Goal: Information Seeking & Learning: Learn about a topic

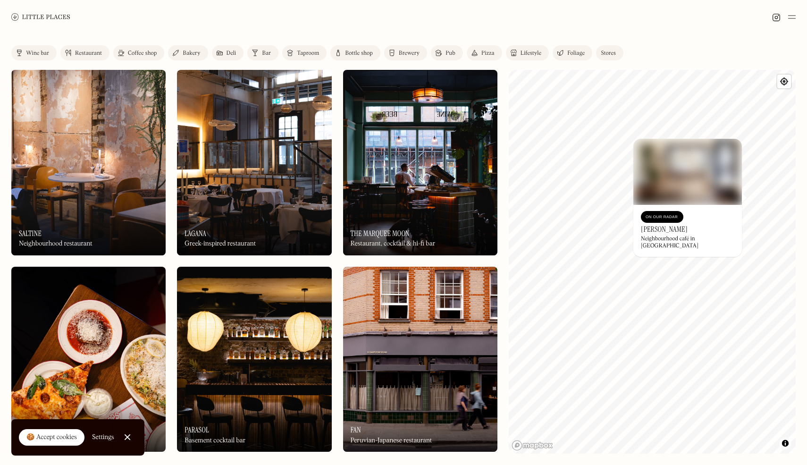
click at [657, 232] on h3 "Dudley's" at bounding box center [664, 229] width 47 height 9
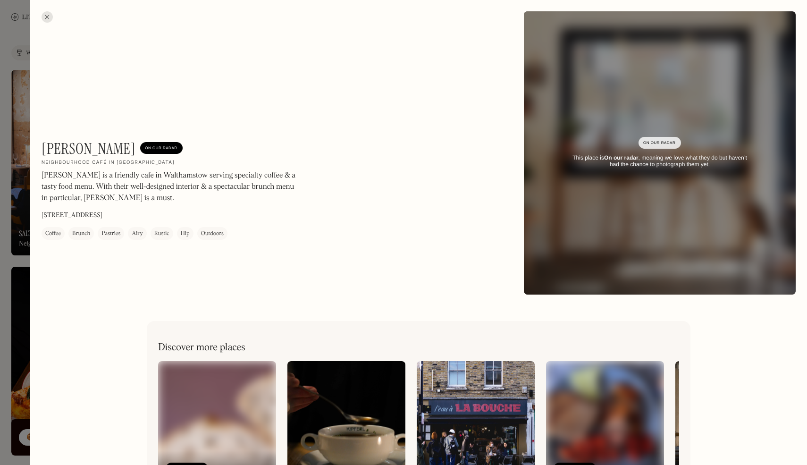
click at [46, 16] on div at bounding box center [47, 16] width 11 height 11
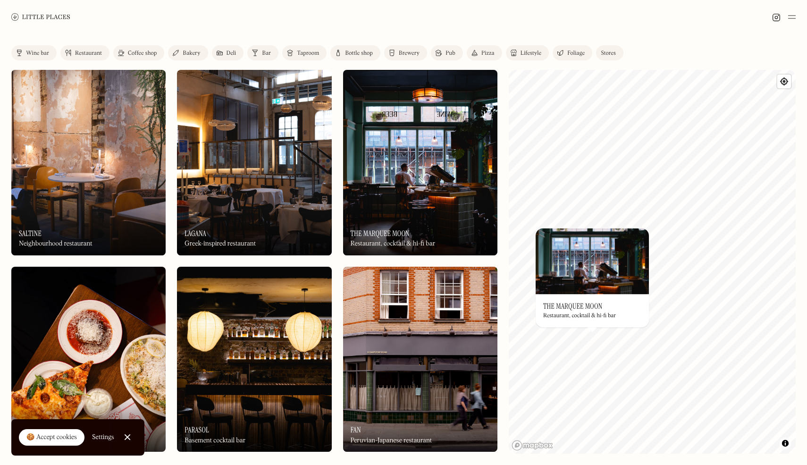
click at [265, 229] on div "On Our Radar Lagana Greek-inspired restaurant" at bounding box center [254, 229] width 154 height 52
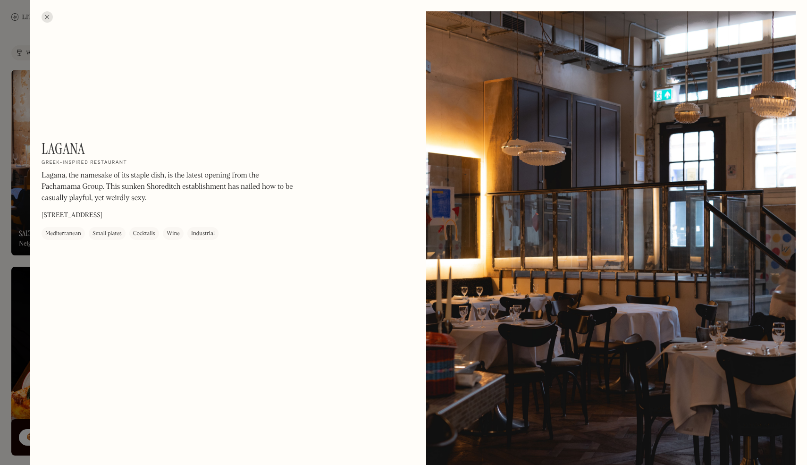
click at [42, 15] on div at bounding box center [47, 16] width 11 height 11
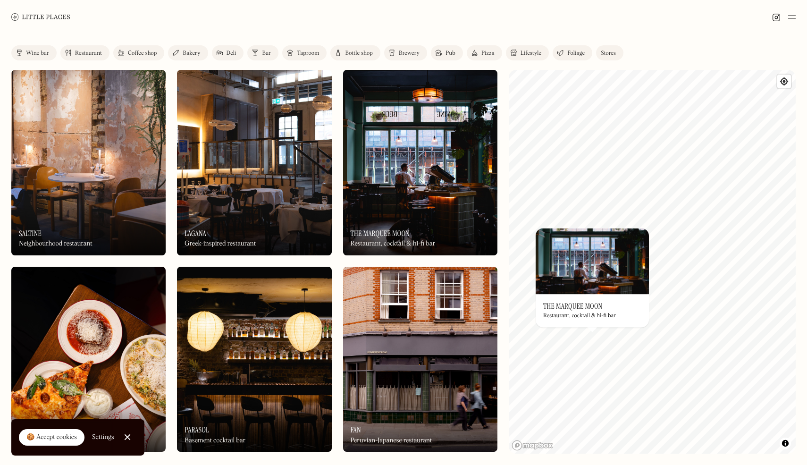
click at [219, 241] on div "Greek-inspired restaurant" at bounding box center [220, 244] width 71 height 8
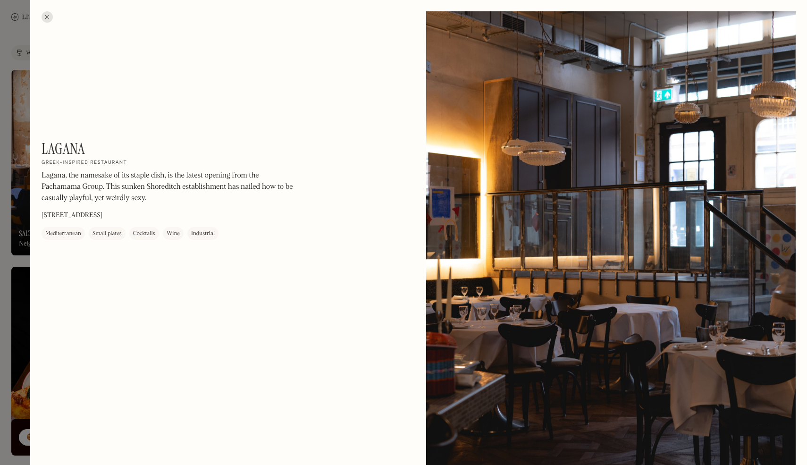
click at [47, 15] on div at bounding box center [47, 16] width 11 height 11
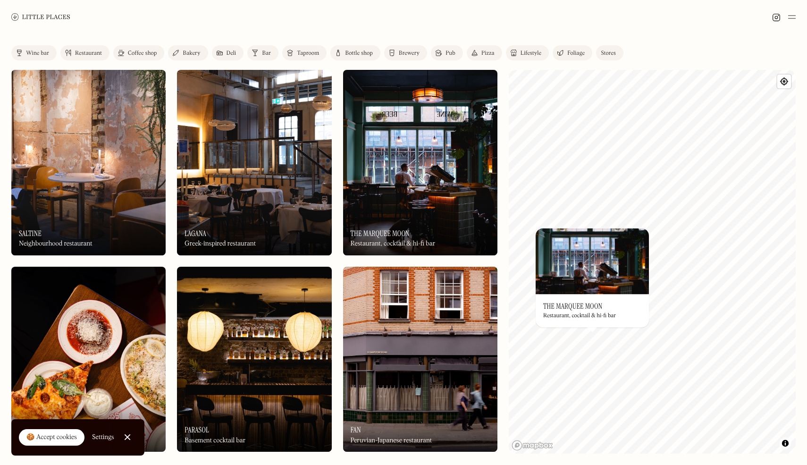
click at [35, 17] on img at bounding box center [40, 16] width 59 height 7
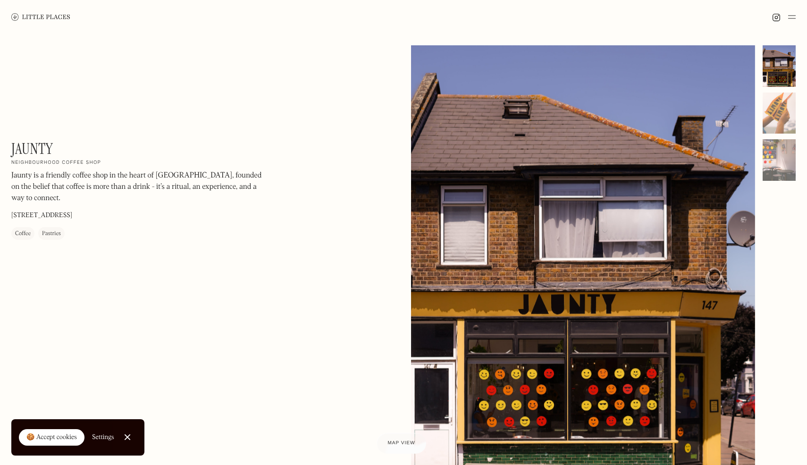
click at [31, 148] on h1 "Jaunty" at bounding box center [32, 149] width 42 height 18
copy div "Jaunty On Our Radar"
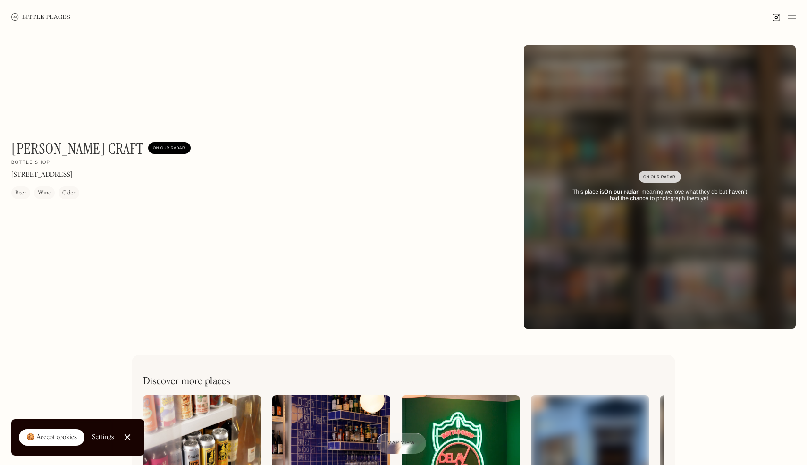
click at [55, 151] on h1 "[PERSON_NAME] Craft" at bounding box center [77, 149] width 132 height 18
copy h1 "[PERSON_NAME] Craft"
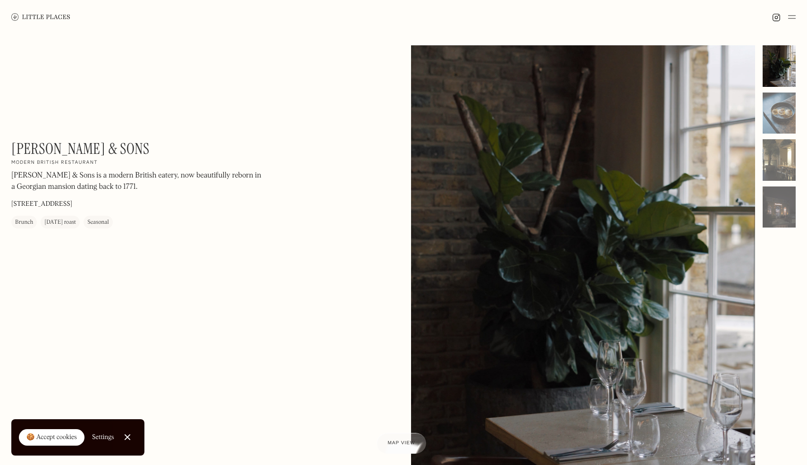
click at [52, 150] on h1 "[PERSON_NAME] & Sons" at bounding box center [80, 149] width 138 height 18
copy div "Jones & Sons On Our Radar"
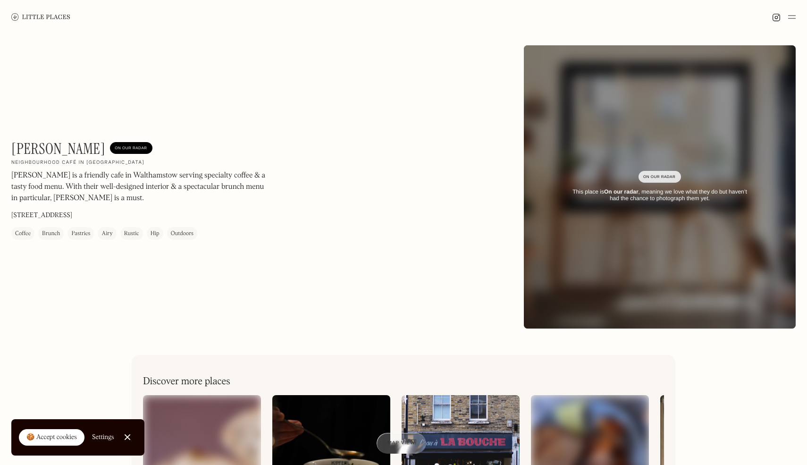
click at [29, 152] on h1 "Dudley's" at bounding box center [58, 149] width 94 height 18
copy h1 "Dudley's"
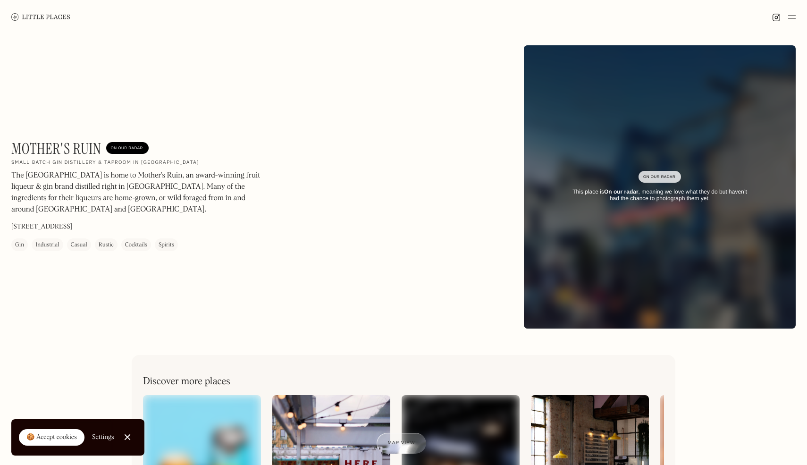
click at [31, 140] on h1 "Mother's Ruin" at bounding box center [56, 149] width 90 height 18
click at [31, 146] on h1 "Mother's Ruin" at bounding box center [56, 149] width 90 height 18
copy h1 "Mother's Ruin"
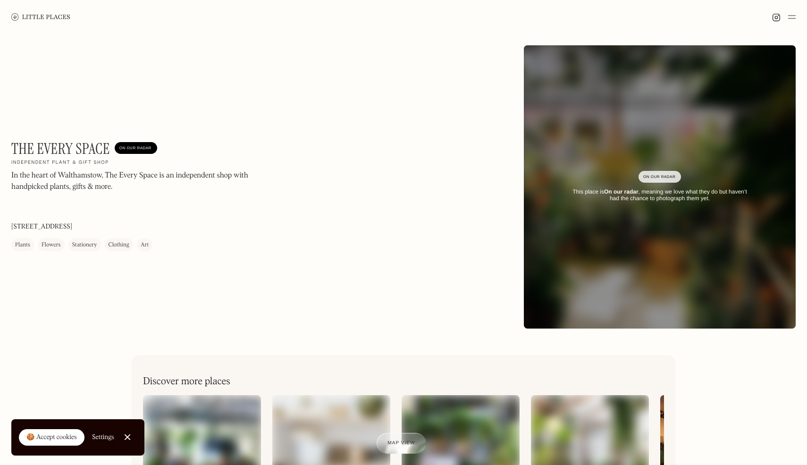
click at [67, 144] on h1 "The Every Space" at bounding box center [60, 149] width 99 height 18
copy h1 "The Every Space"
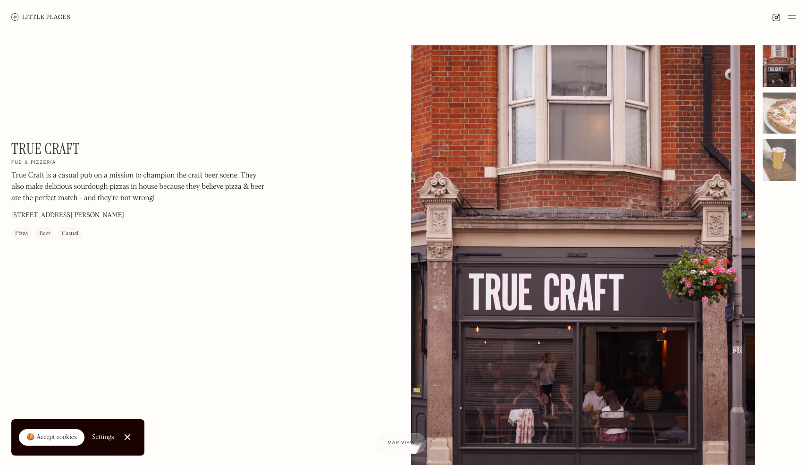
click at [36, 146] on h1 "True Craft" at bounding box center [45, 149] width 68 height 18
copy div "True Craft On Our Radar"
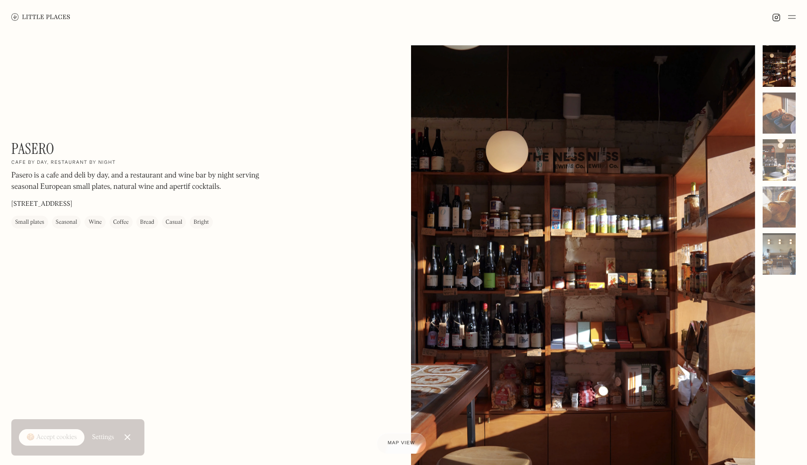
click at [22, 149] on h1 "Pasero" at bounding box center [32, 149] width 43 height 18
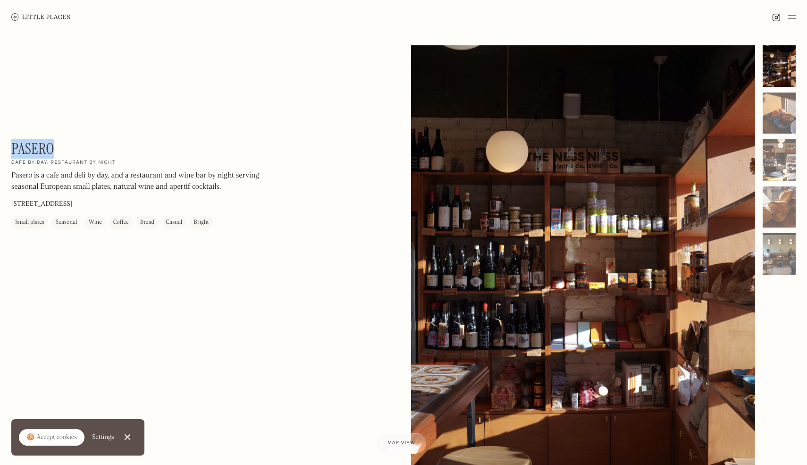
click at [22, 149] on h1 "Pasero" at bounding box center [32, 149] width 43 height 18
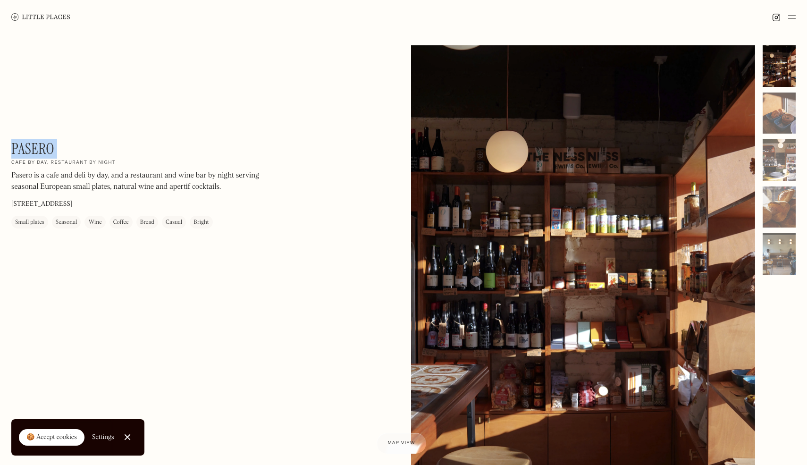
copy div "Pasero On Our Radar"
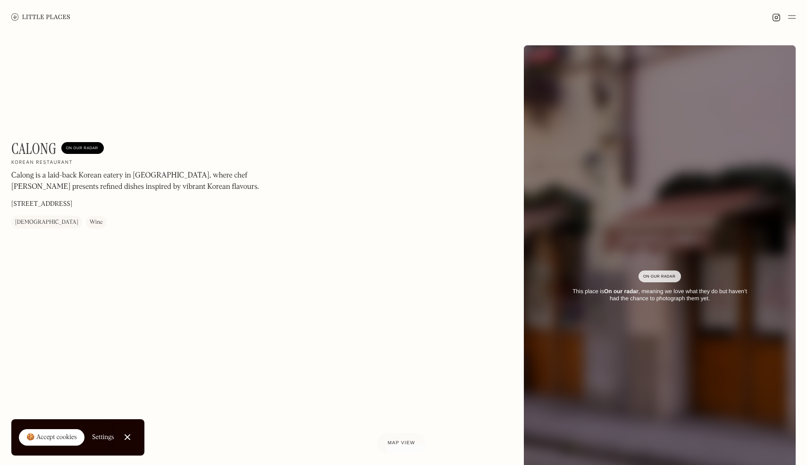
click at [24, 153] on h1 "Calong" at bounding box center [33, 149] width 45 height 18
copy h1 "Calong"
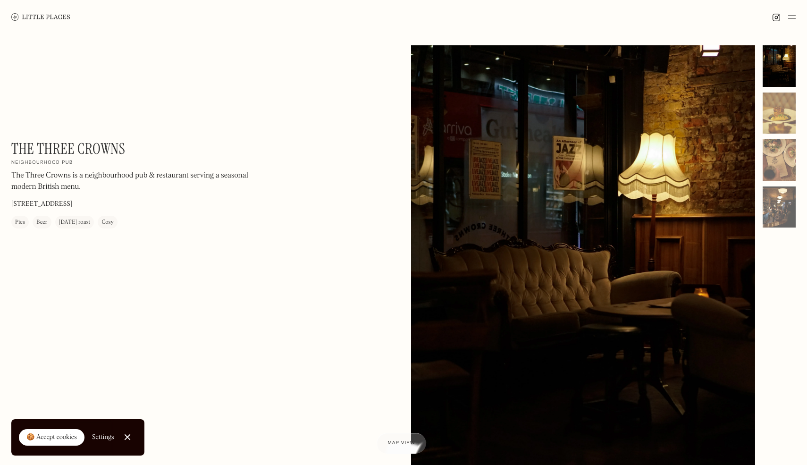
click at [70, 145] on h1 "The Three Crowns" at bounding box center [68, 149] width 114 height 18
copy div "The Three Crowns On Our Radar"
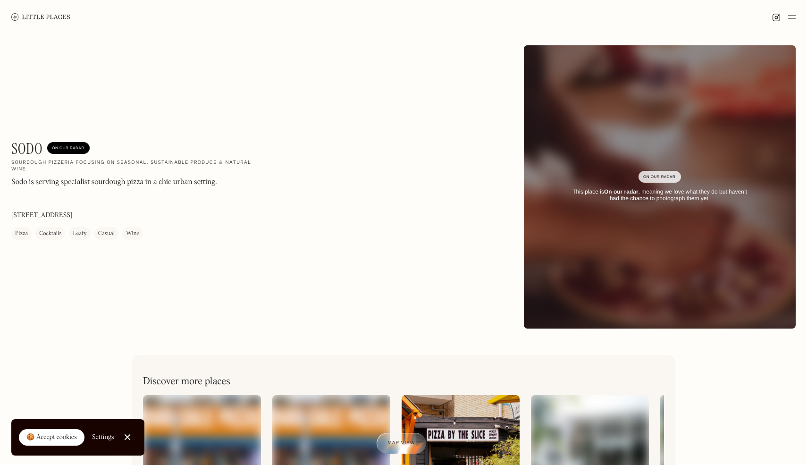
click at [25, 152] on h1 "Sodo" at bounding box center [26, 149] width 31 height 18
copy h1 "Sodo"
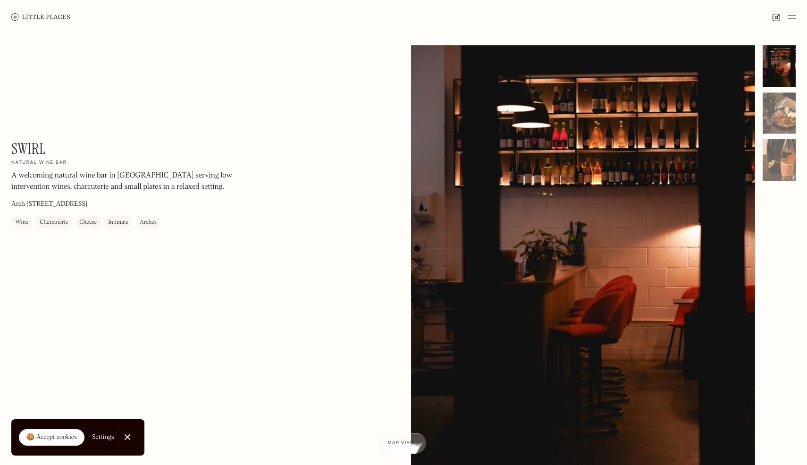
click at [27, 145] on h1 "Swirl" at bounding box center [28, 149] width 34 height 18
copy div "Swirl On Our Radar"
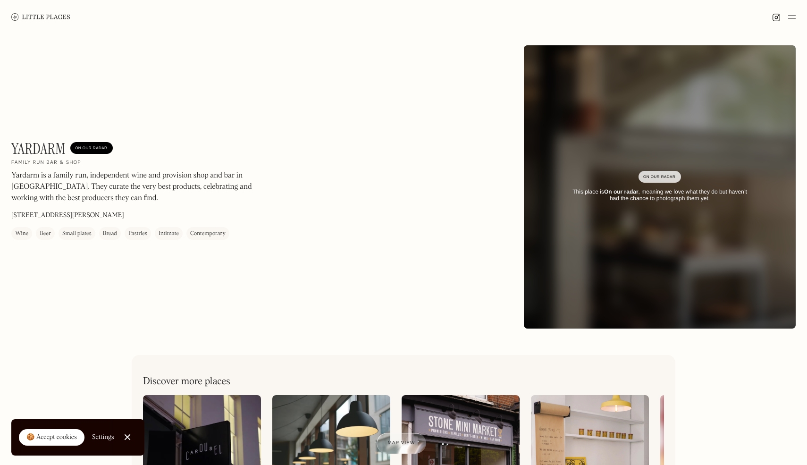
click at [47, 145] on h1 "Yardarm" at bounding box center [38, 149] width 54 height 18
copy h1 "Yardarm"
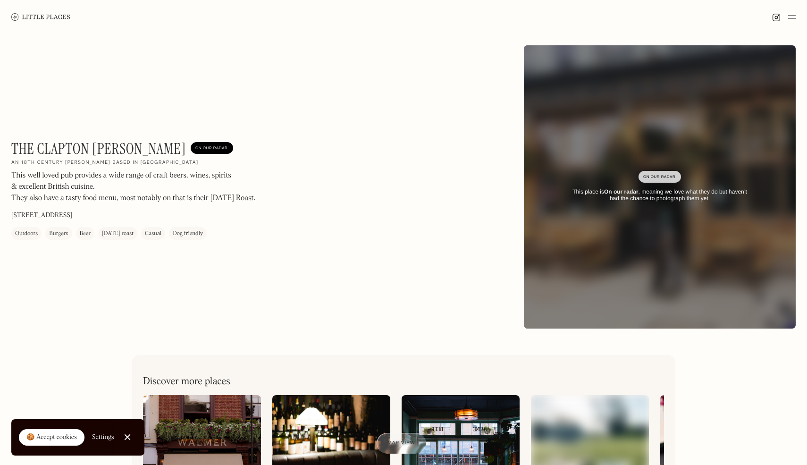
click at [79, 145] on h1 "The Clapton Hart" at bounding box center [98, 149] width 175 height 18
copy h1 "The Clapton Hart"
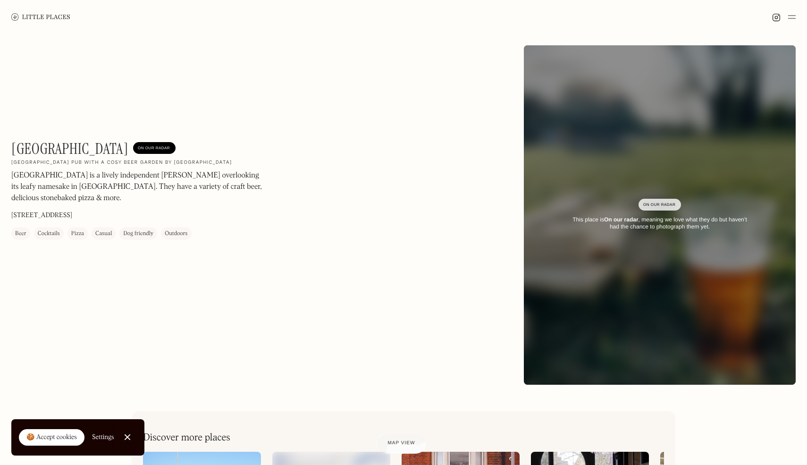
click at [62, 144] on h1 "[GEOGRAPHIC_DATA]" at bounding box center [69, 149] width 117 height 18
copy h1 "[GEOGRAPHIC_DATA]"
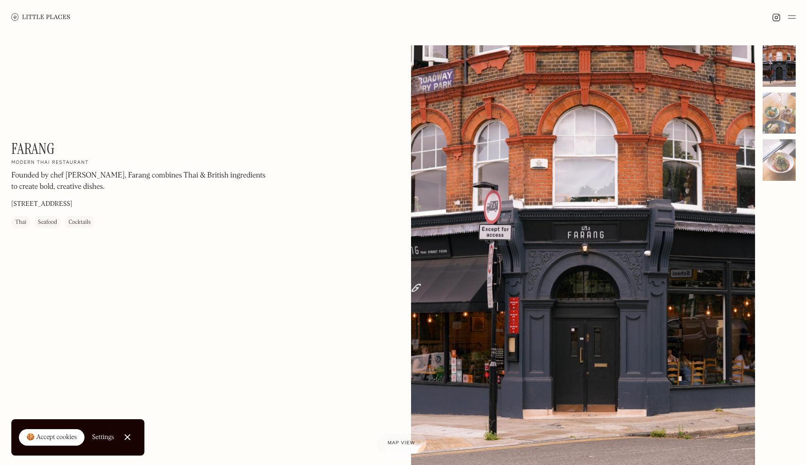
click at [33, 146] on h1 "Farang" at bounding box center [32, 149] width 43 height 18
copy div "Farang On Our Radar"
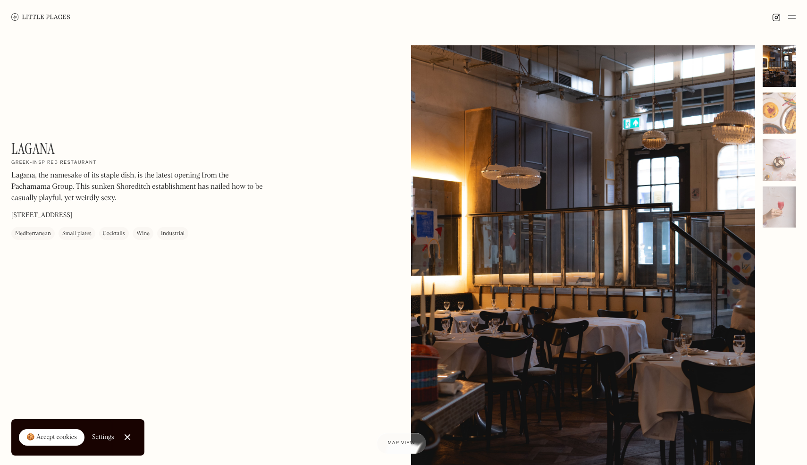
click at [32, 144] on h1 "Lagana" at bounding box center [32, 149] width 43 height 18
copy div "Lagana On Our Radar"
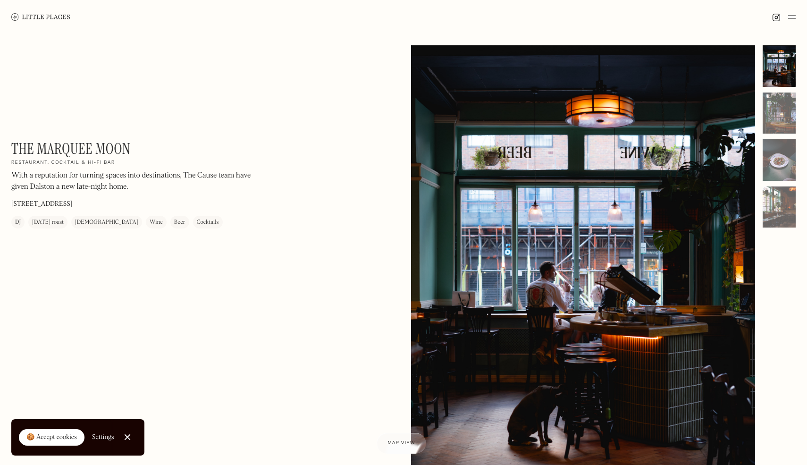
click at [109, 152] on h1 "The Marquee Moon" at bounding box center [70, 149] width 119 height 18
copy div "The Marquee Moon On Our Radar"
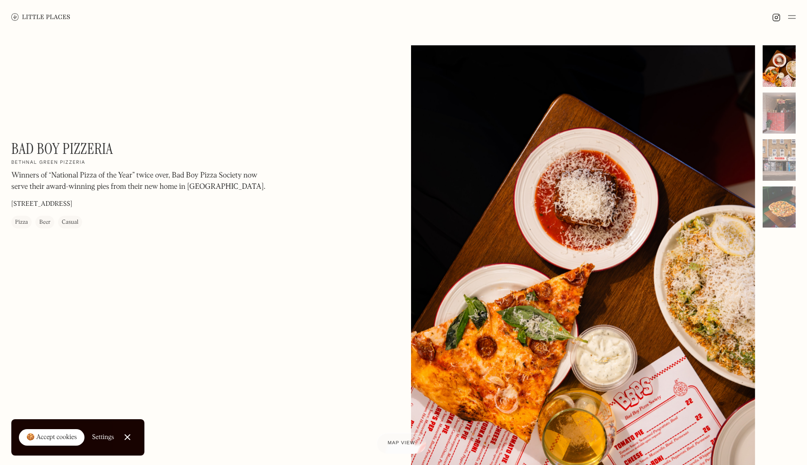
click at [34, 145] on h1 "Bad Boy Pizzeria" at bounding box center [62, 149] width 102 height 18
copy div "Bad Boy Pizzeria On Our Radar"
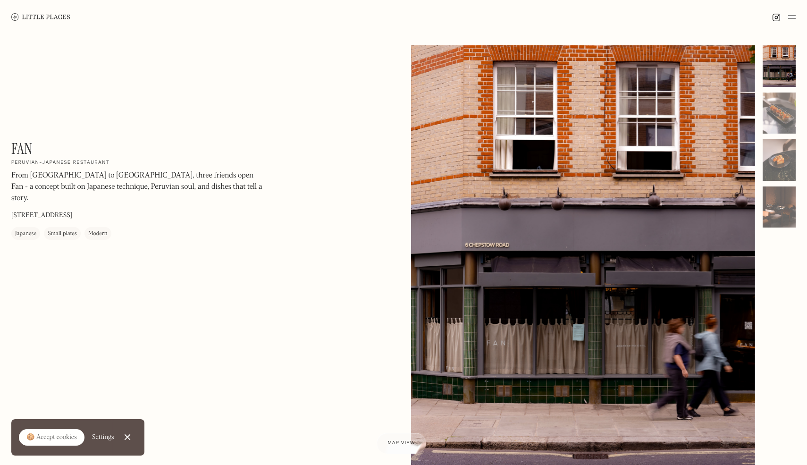
click at [21, 151] on h1 "Fan" at bounding box center [21, 149] width 21 height 18
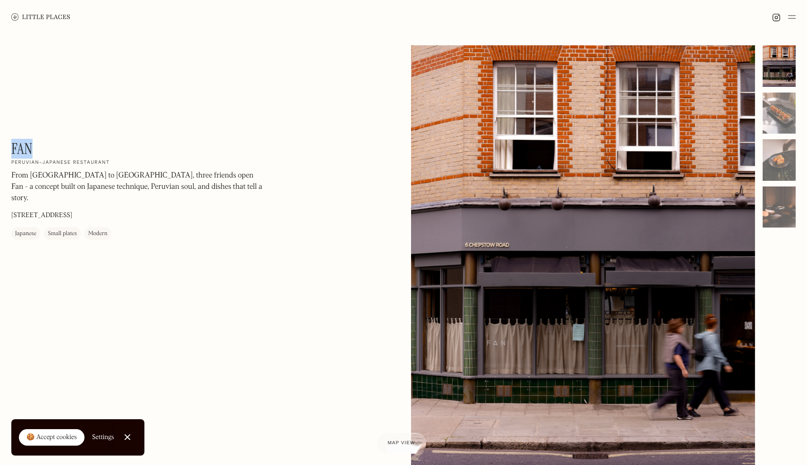
click at [21, 151] on h1 "Fan" at bounding box center [21, 149] width 21 height 18
copy div "Fan On Our Radar"
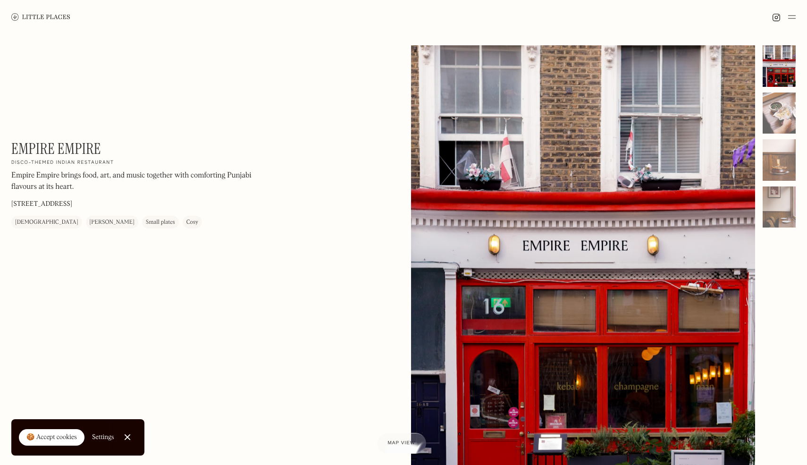
click at [77, 146] on h1 "Empire Empire" at bounding box center [56, 149] width 90 height 18
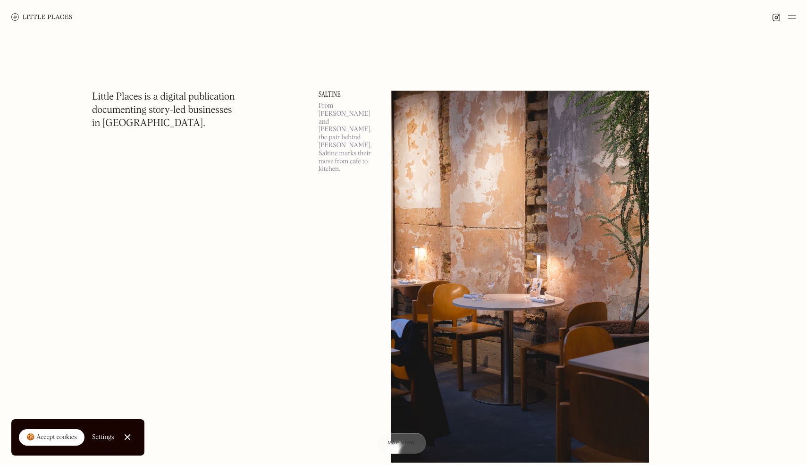
click at [796, 15] on div at bounding box center [403, 17] width 807 height 34
click at [794, 17] on img at bounding box center [792, 16] width 8 height 11
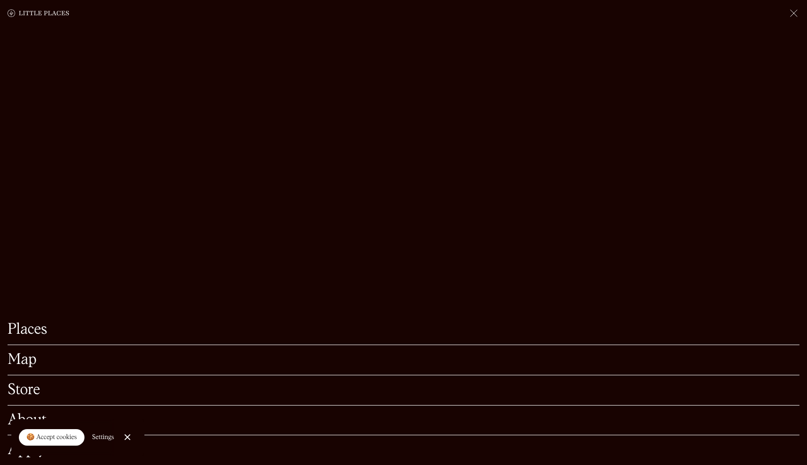
click at [29, 333] on link "Places" at bounding box center [404, 329] width 792 height 15
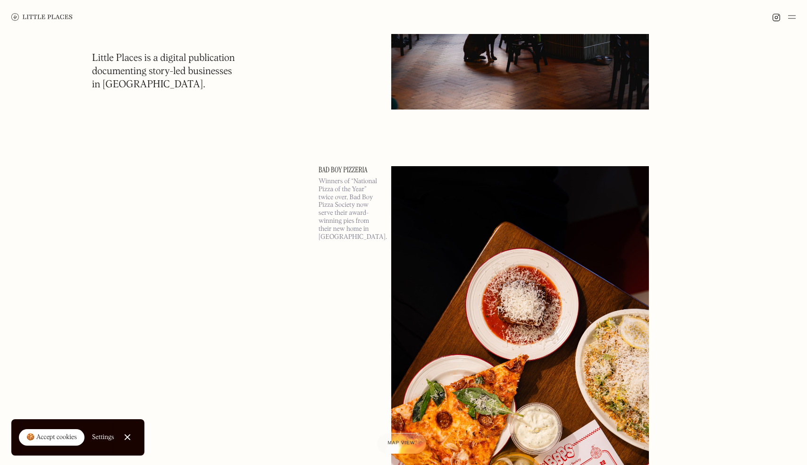
scroll to position [1235, 0]
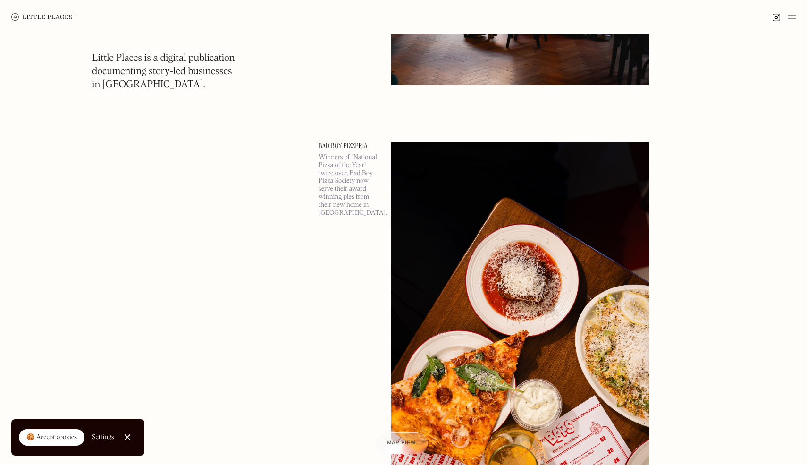
click at [391, 452] on div at bounding box center [401, 443] width 52 height 22
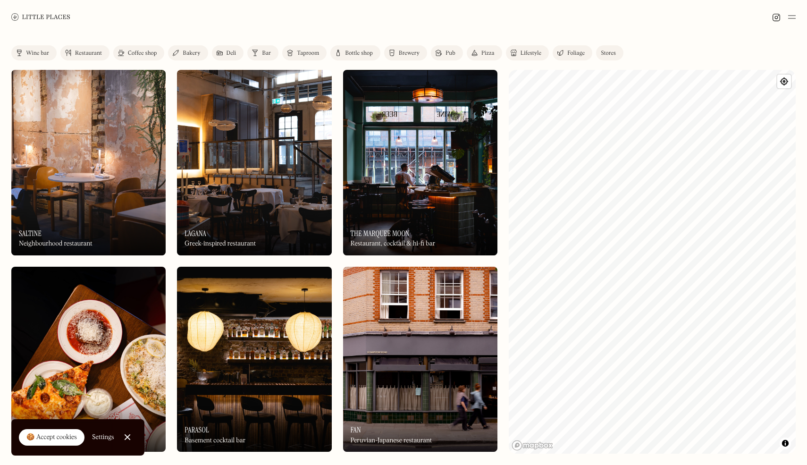
click at [86, 52] on div "Restaurant" at bounding box center [88, 54] width 27 height 6
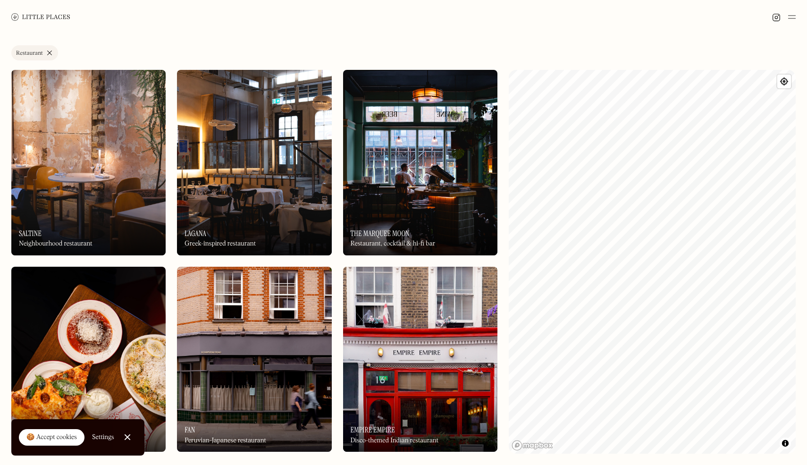
click at [100, 54] on div "Label Restaurant Wine bar Restaurant Coffee shop Bakery Deli Bar Taproom Bottle…" at bounding box center [403, 54] width 785 height 19
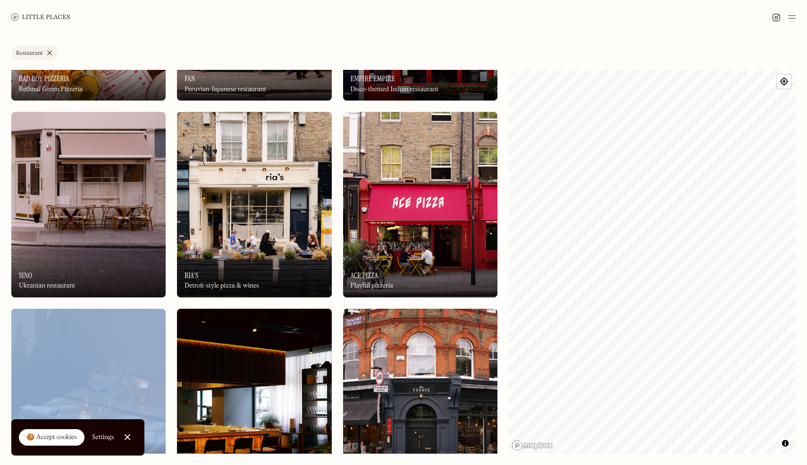
scroll to position [230, 0]
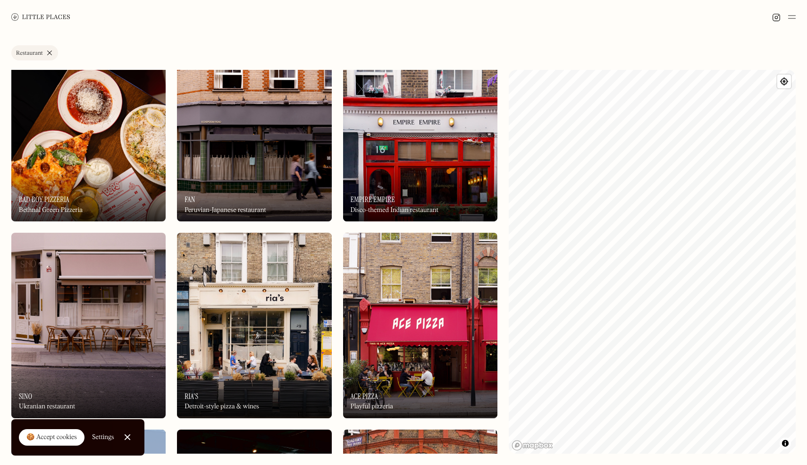
click at [49, 51] on link "Restaurant" at bounding box center [34, 52] width 47 height 15
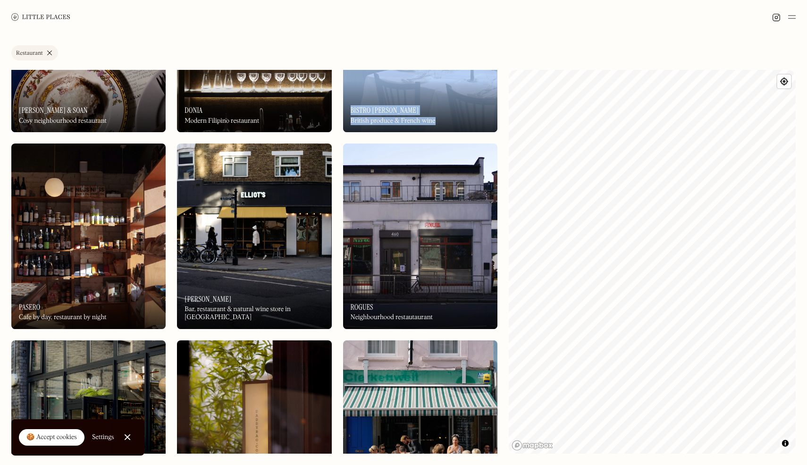
scroll to position [3501, 0]
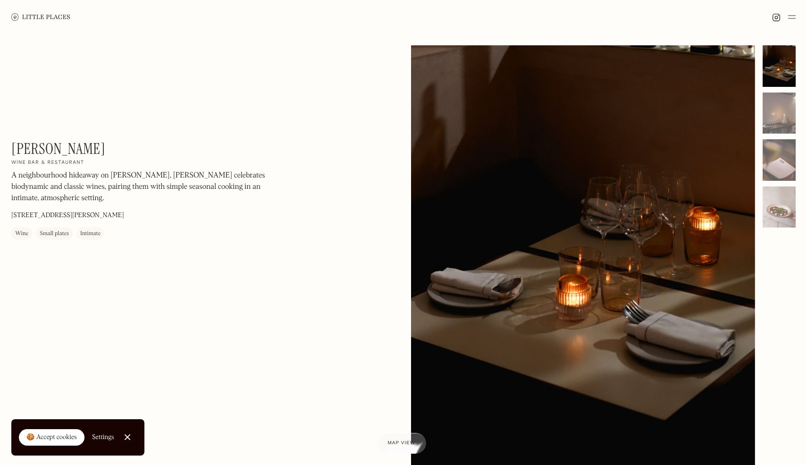
click at [17, 149] on h1 "[PERSON_NAME]" at bounding box center [58, 149] width 94 height 18
copy div "[PERSON_NAME] On Our Radar"
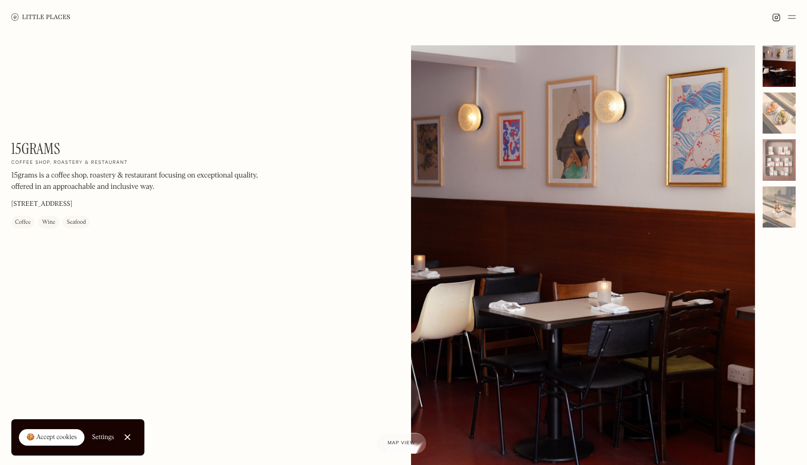
click at [43, 143] on h1 "15grams" at bounding box center [35, 149] width 49 height 18
copy h1 "15grams"
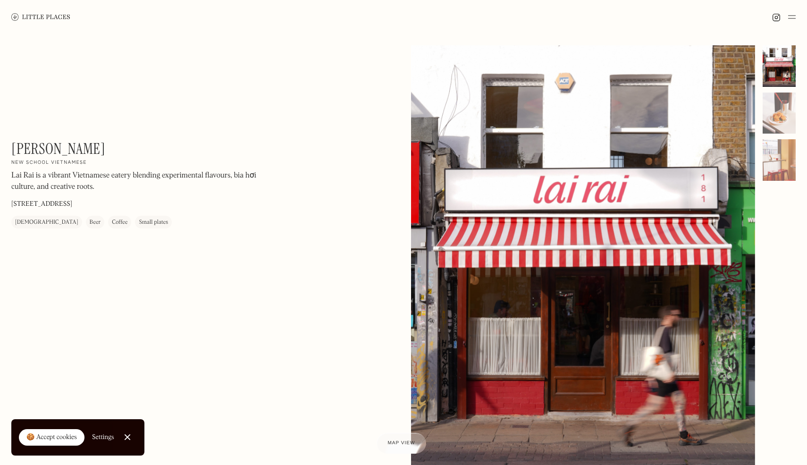
click at [25, 151] on h1 "Lai Rai" at bounding box center [58, 149] width 94 height 18
copy div "Lai Rai On Our Radar"
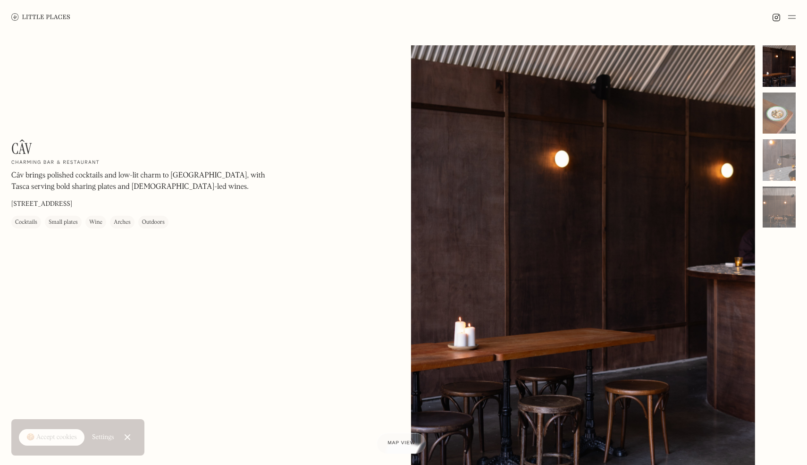
click at [25, 150] on h1 "Câv" at bounding box center [21, 149] width 21 height 18
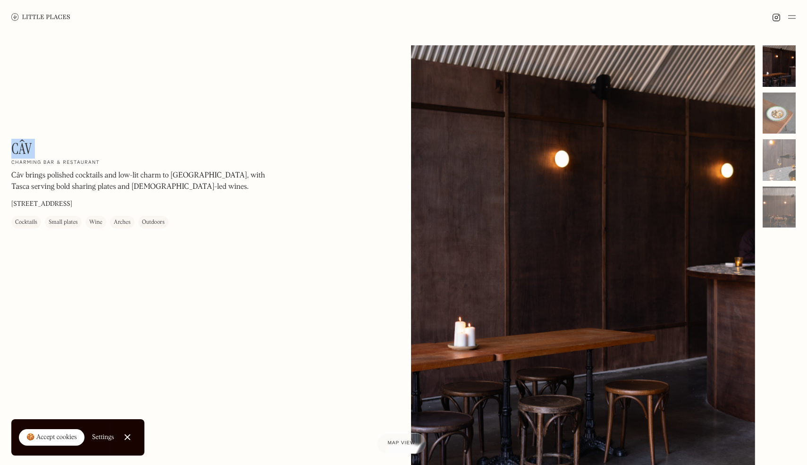
click at [25, 150] on h1 "Câv" at bounding box center [21, 149] width 21 height 18
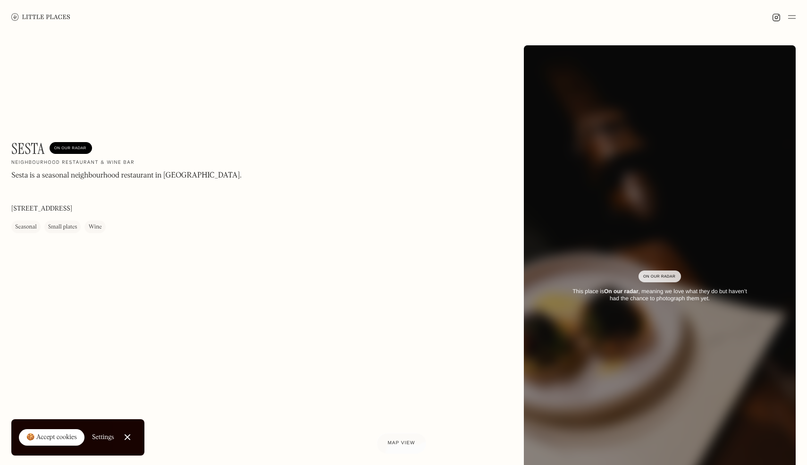
click at [32, 144] on h1 "Sesta" at bounding box center [28, 149] width 34 height 18
copy h1 "Sesta"
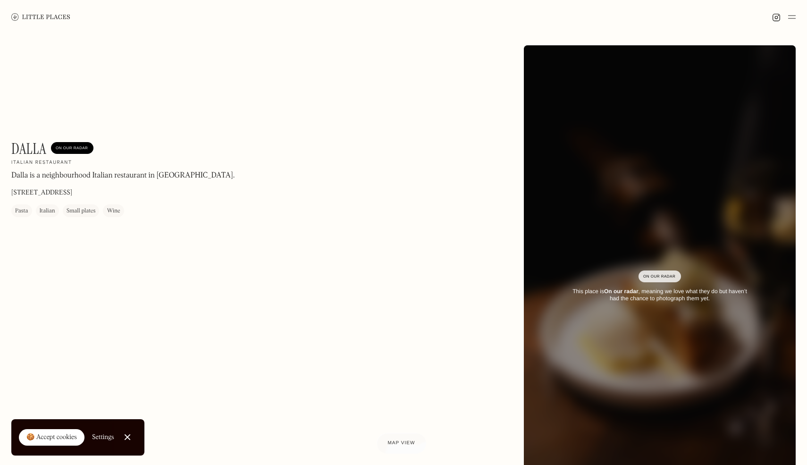
click at [30, 150] on h1 "Dalla" at bounding box center [28, 149] width 35 height 18
copy h1 "Dalla"
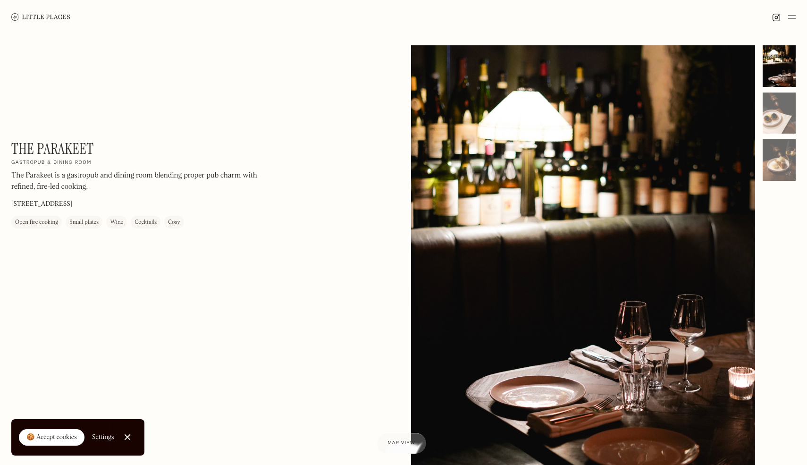
click at [49, 149] on h1 "The Parakeet" at bounding box center [52, 149] width 82 height 18
copy div "The Parakeet On Our Radar"
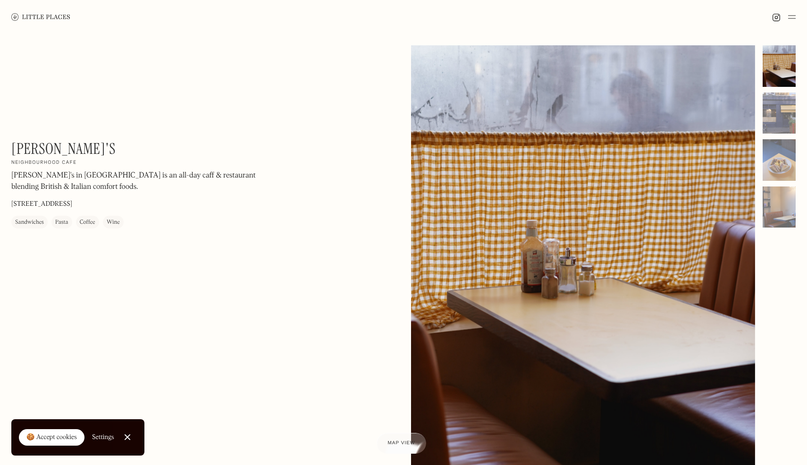
click at [21, 143] on h1 "[PERSON_NAME]'s" at bounding box center [63, 149] width 104 height 18
click at [21, 143] on h1 "Fran's" at bounding box center [63, 149] width 104 height 18
copy div "Fran's On Our Radar"
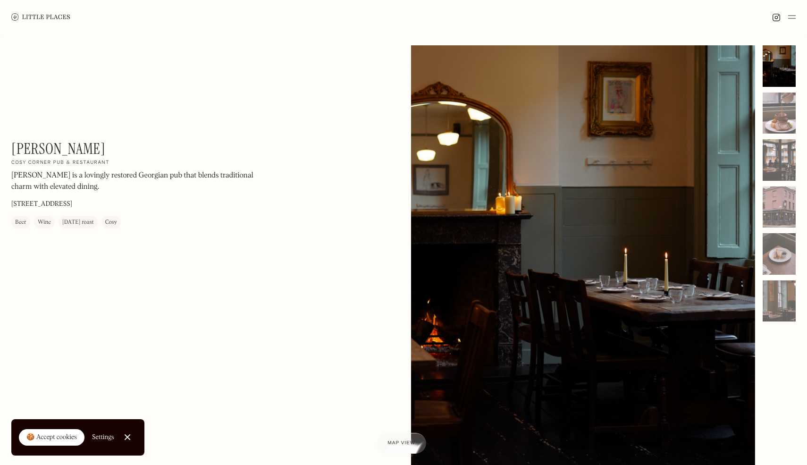
click at [40, 152] on h1 "[PERSON_NAME]" at bounding box center [58, 149] width 94 height 18
click at [40, 152] on h1 "William IV" at bounding box center [58, 149] width 94 height 18
copy div "William IV On Our Radar"
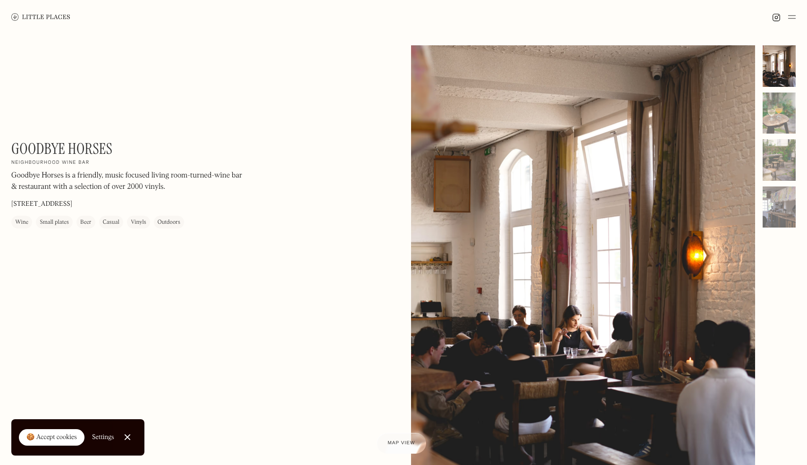
click at [54, 154] on h1 "Goodbye Horses" at bounding box center [61, 149] width 101 height 18
copy div "Goodbye Horses On Our Radar"
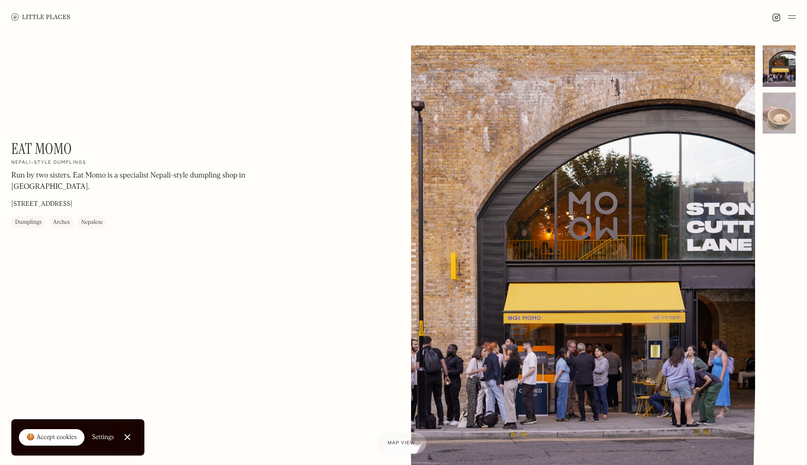
click at [40, 146] on h1 "Eat Momo" at bounding box center [41, 149] width 60 height 18
copy div "Eat Momo On Our Radar"
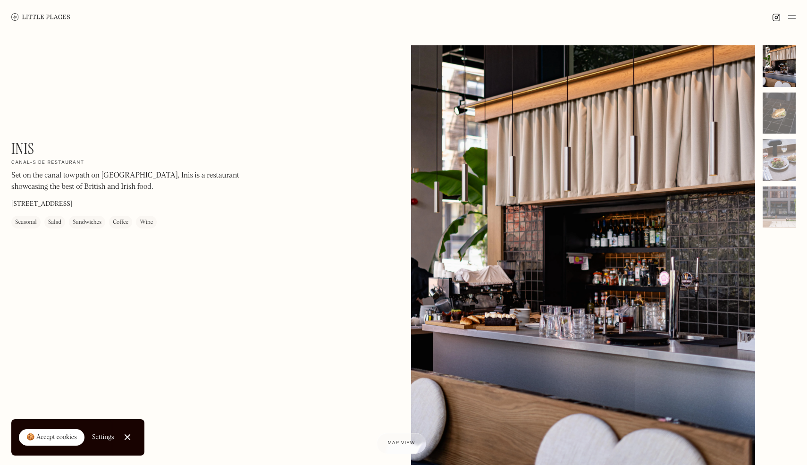
click at [24, 151] on h1 "Inis" at bounding box center [22, 149] width 23 height 18
copy div "Inis On Our Radar"
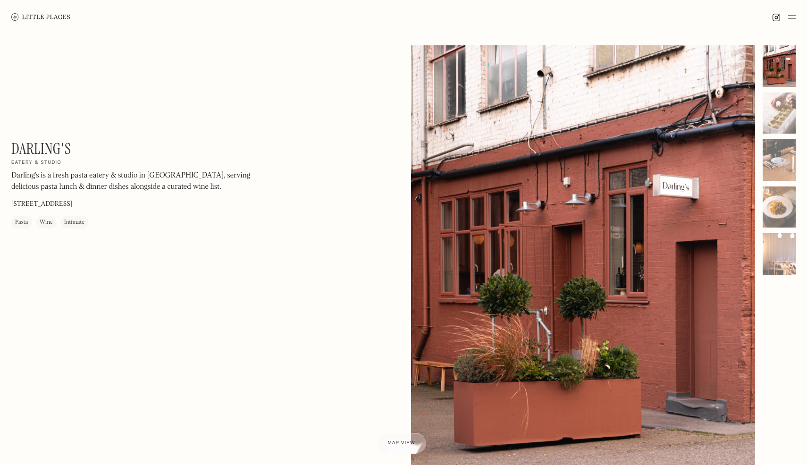
click at [29, 147] on h1 "Darling's" at bounding box center [40, 149] width 59 height 18
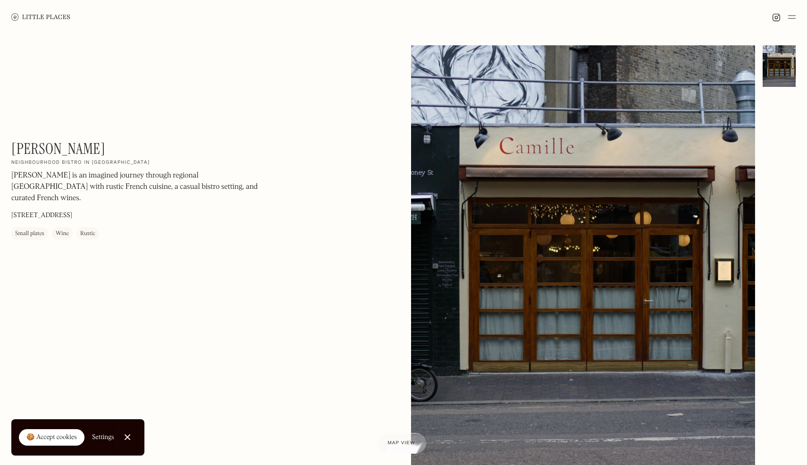
click at [29, 146] on h1 "[PERSON_NAME]" at bounding box center [58, 149] width 94 height 18
click at [29, 146] on h1 "Camille" at bounding box center [58, 149] width 94 height 18
copy div "Camille On Our Radar"
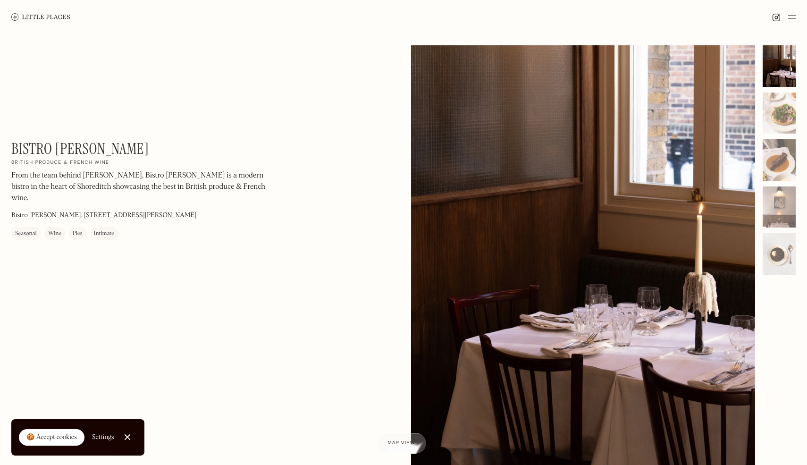
click at [36, 141] on h1 "Bistro Freddie" at bounding box center [80, 149] width 138 height 18
copy div "Bistro Freddie On Our Radar"
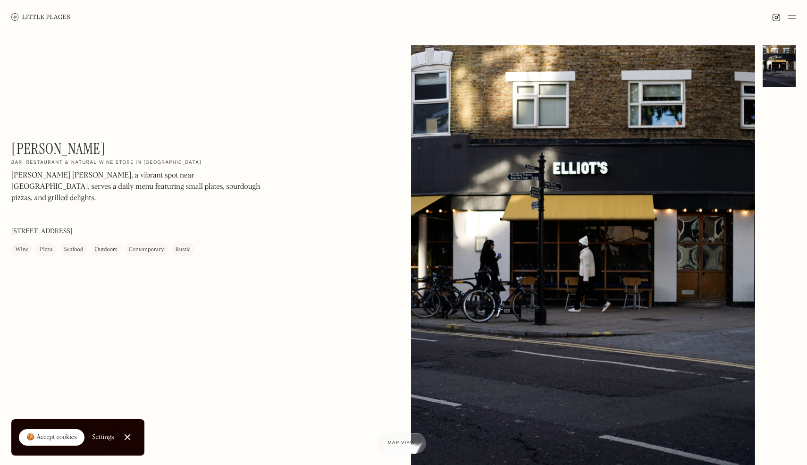
click at [33, 148] on h1 "[PERSON_NAME]" at bounding box center [58, 149] width 94 height 18
copy div "[PERSON_NAME] On Our Radar"
